Goal: Information Seeking & Learning: Check status

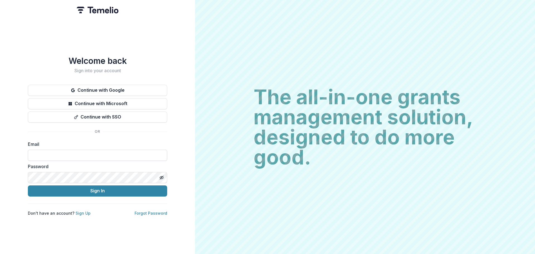
click at [64, 151] on input at bounding box center [97, 154] width 139 height 11
type input "**********"
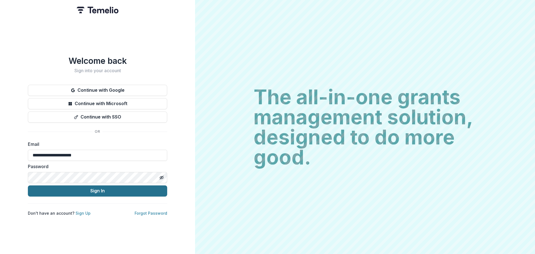
click at [81, 187] on button "Sign In" at bounding box center [97, 190] width 139 height 11
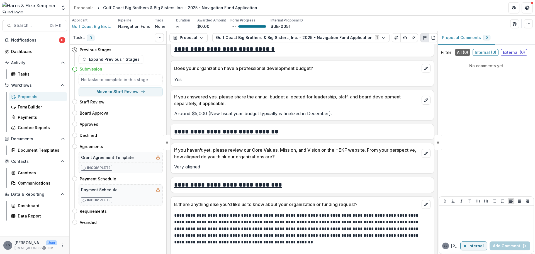
scroll to position [668, 0]
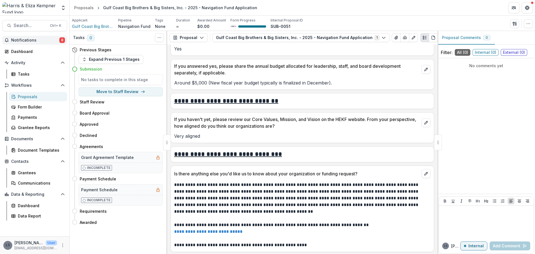
click at [25, 41] on span "Notifications" at bounding box center [35, 40] width 48 height 5
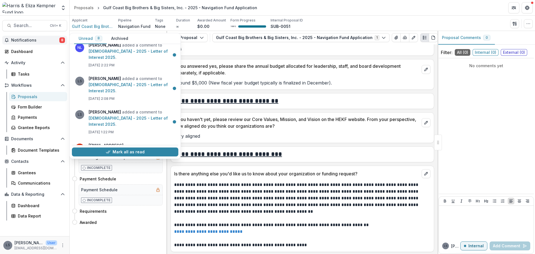
scroll to position [0, 0]
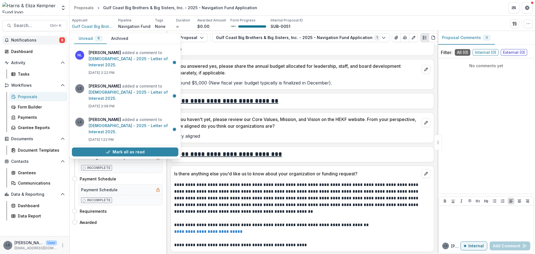
click at [32, 56] on div "Notifications 8 Unread 8 Archived NL NORMA LOWREY added a comment to St. August…" at bounding box center [34, 136] width 69 height 200
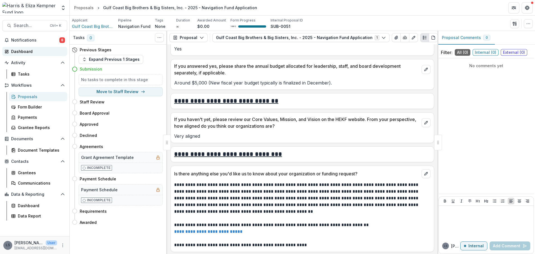
click at [32, 53] on div "Dashboard" at bounding box center [37, 51] width 52 height 6
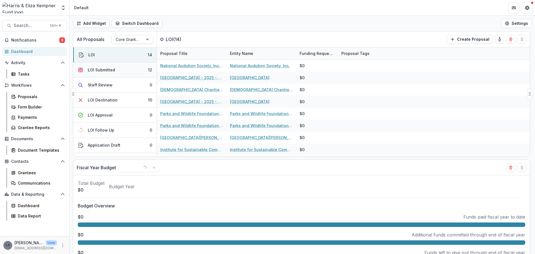
click at [119, 71] on button "LOI Submitted 12" at bounding box center [114, 69] width 83 height 15
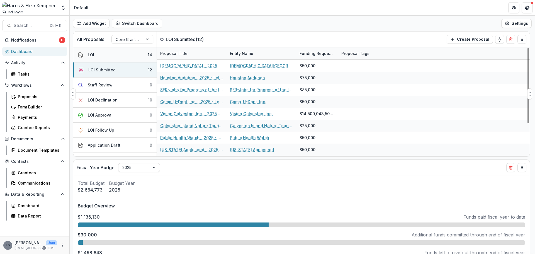
click at [110, 54] on button "LOI 14" at bounding box center [114, 54] width 83 height 15
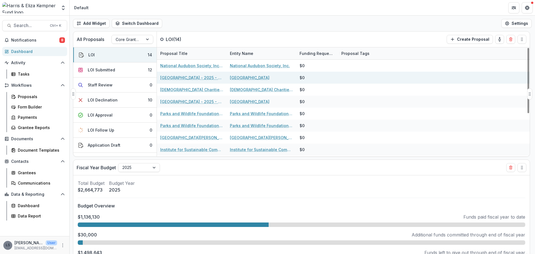
click at [195, 77] on link "Houston Advanced Research Center - 2025 - Letter of Interest 2025" at bounding box center [191, 78] width 63 height 6
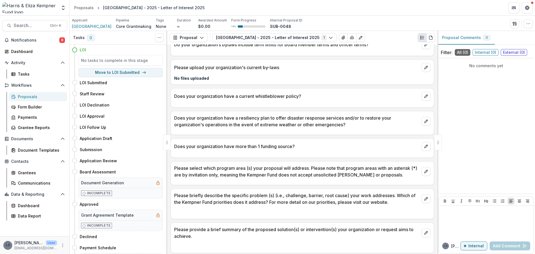
scroll to position [612, 0]
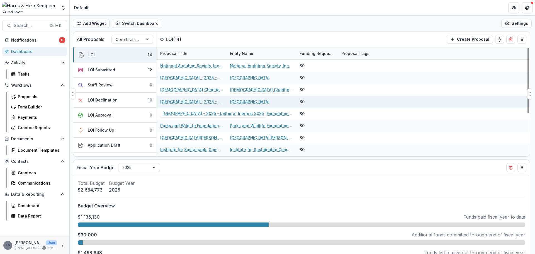
click at [199, 101] on link "University of Houston - 2025 - Letter of Interest 2025" at bounding box center [191, 102] width 63 height 6
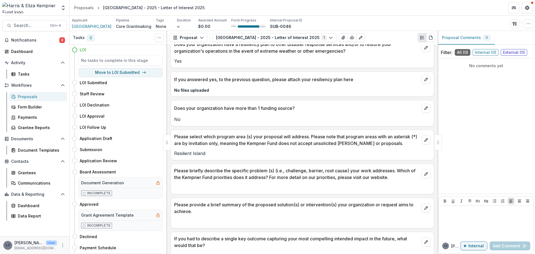
scroll to position [891, 0]
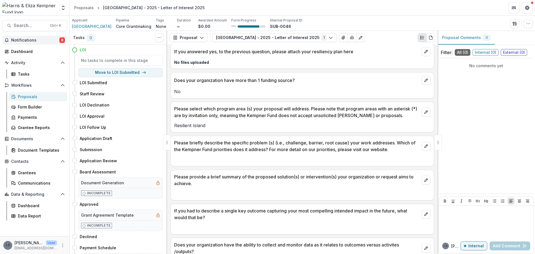
click at [34, 36] on button "Notifications 8" at bounding box center [34, 40] width 65 height 9
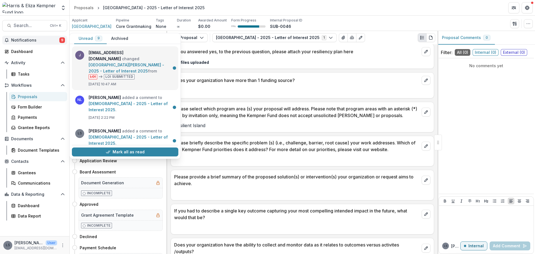
click at [143, 62] on link "St. Vincent's House - 2025 - Letter of Interest 2025" at bounding box center [126, 67] width 75 height 11
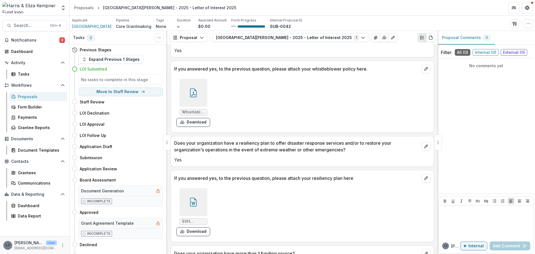
scroll to position [974, 0]
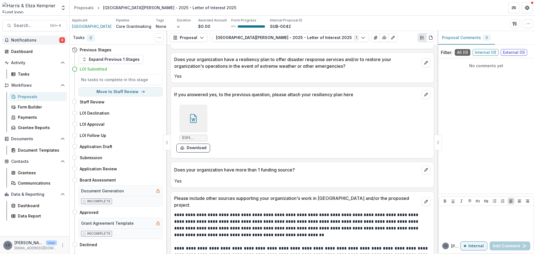
click at [40, 41] on span "Notifications" at bounding box center [35, 40] width 48 height 5
click at [24, 53] on div "Dashboard" at bounding box center [37, 51] width 52 height 6
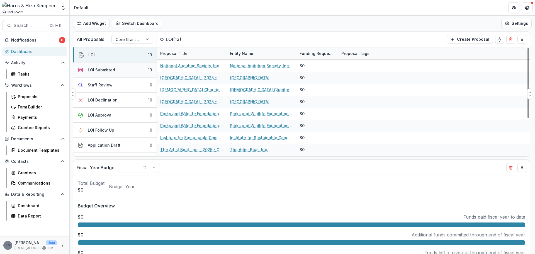
click at [120, 71] on button "LOI Submitted 13" at bounding box center [114, 69] width 83 height 15
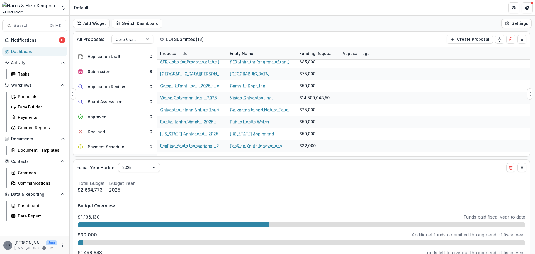
scroll to position [61, 0]
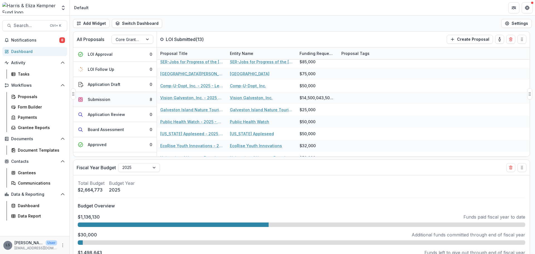
click at [104, 102] on button "Submission 8" at bounding box center [114, 99] width 83 height 15
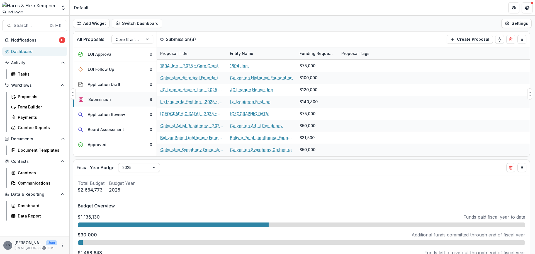
scroll to position [0, 0]
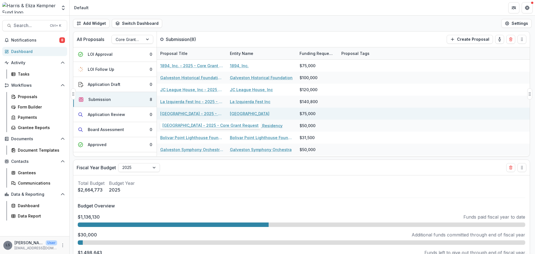
click at [199, 115] on link "Galveston Arts Center - 2025 - Core Grant Request" at bounding box center [191, 114] width 63 height 6
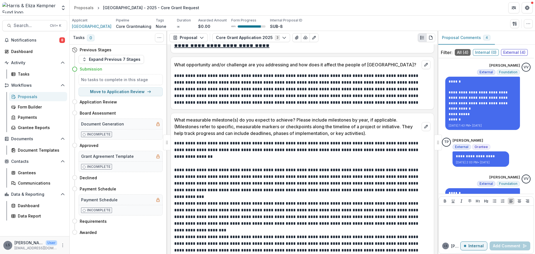
scroll to position [1086, 0]
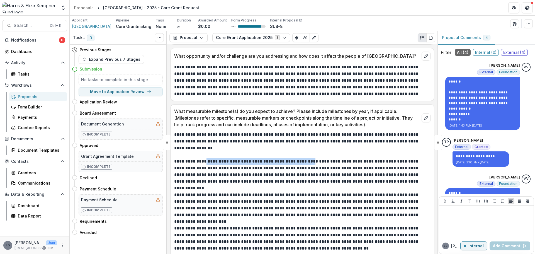
drag, startPoint x: 204, startPoint y: 161, endPoint x: 310, endPoint y: 160, distance: 106.6
click at [310, 160] on p "**********" at bounding box center [301, 171] width 254 height 27
copy p "**********"
